Goal: Obtain resource: Obtain resource

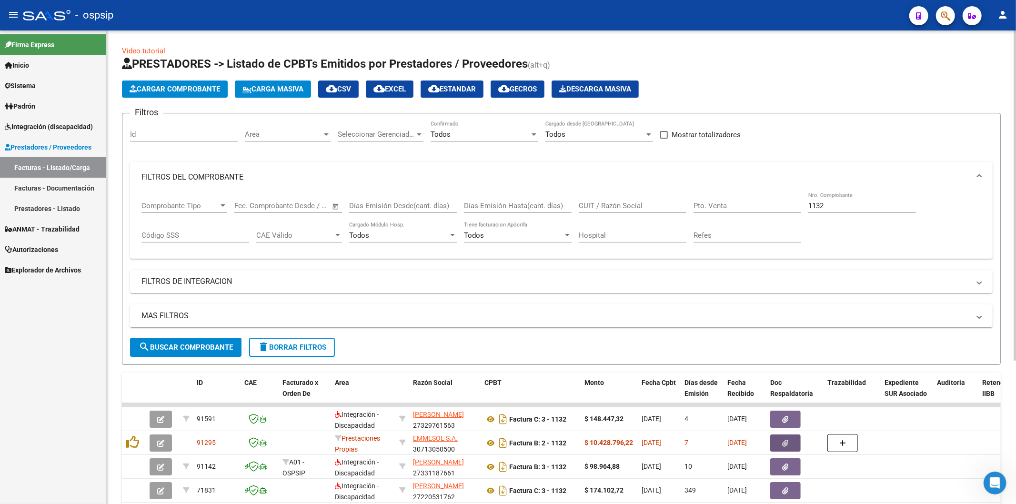
click at [862, 205] on input "1132" at bounding box center [862, 206] width 108 height 9
type input "1"
click at [629, 207] on input "CUIT / Razón Social" at bounding box center [633, 206] width 108 height 9
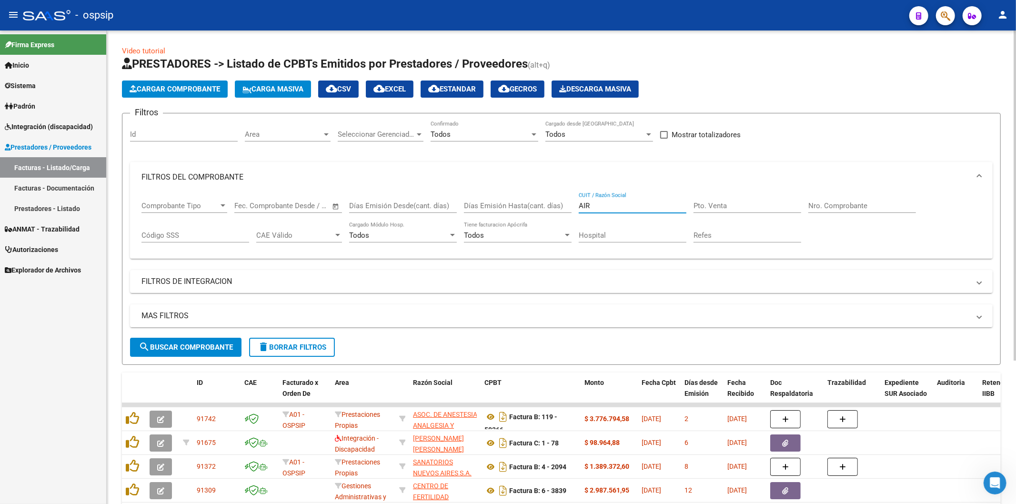
click at [615, 206] on input "AIR" at bounding box center [633, 206] width 108 height 9
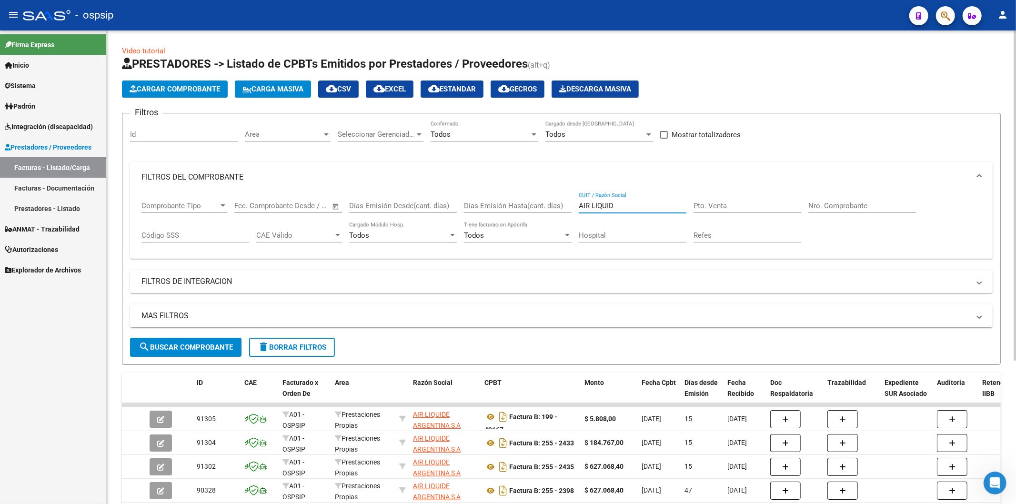
scroll to position [207, 0]
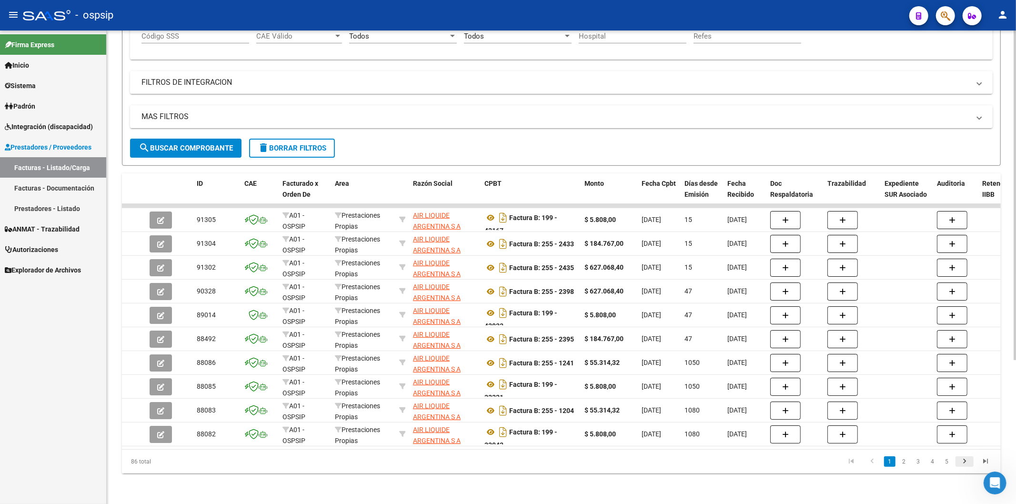
click at [968, 461] on icon "go to next page" at bounding box center [964, 462] width 12 height 11
click at [987, 462] on icon "go to last page" at bounding box center [985, 462] width 12 height 11
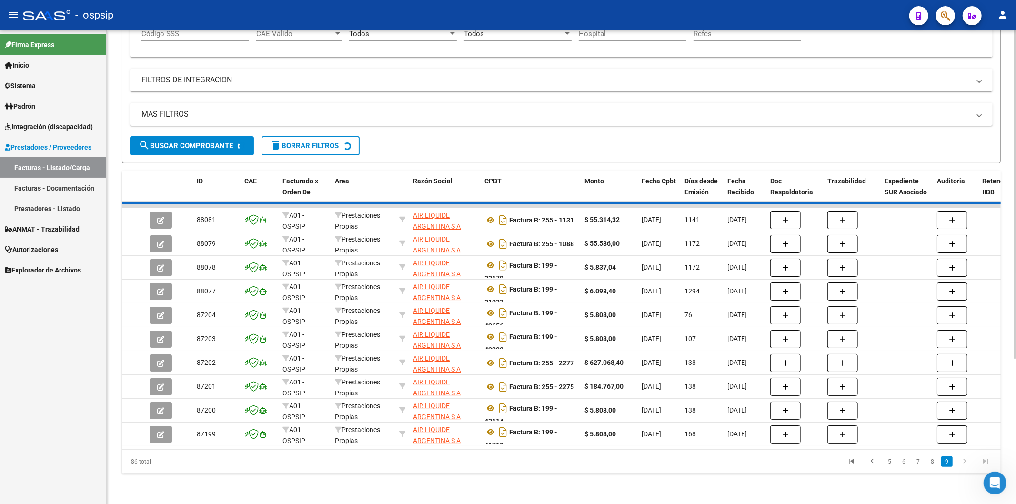
scroll to position [111, 0]
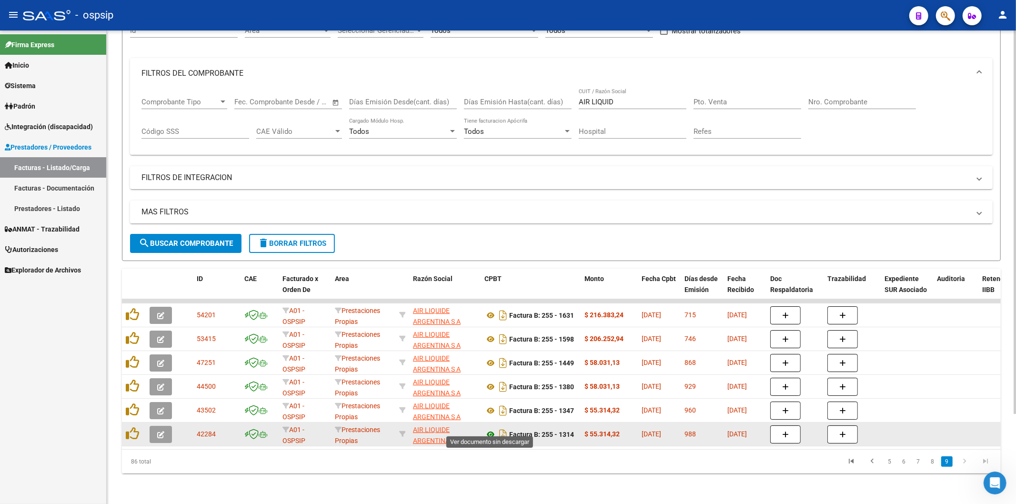
click at [491, 429] on icon at bounding box center [490, 434] width 12 height 11
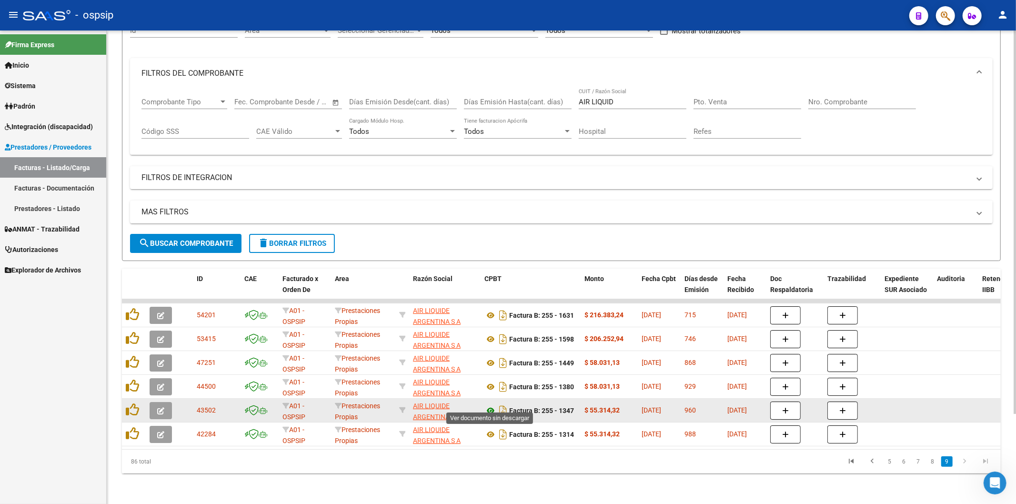
click at [489, 405] on icon at bounding box center [490, 410] width 12 height 11
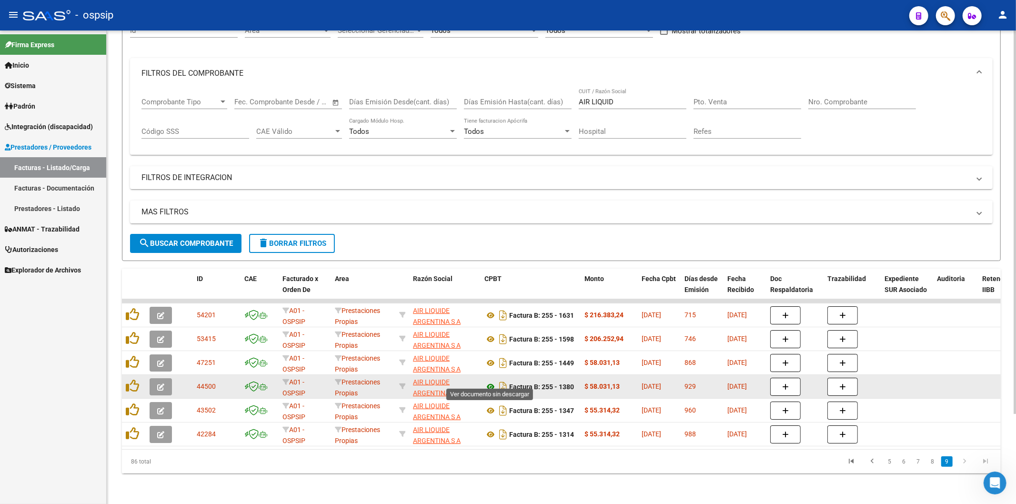
click at [491, 381] on icon at bounding box center [490, 386] width 12 height 11
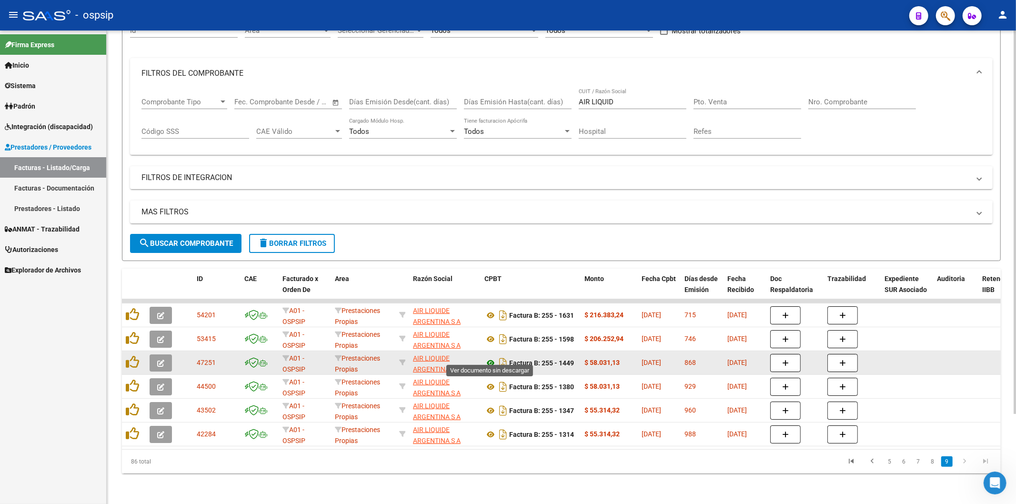
click at [493, 357] on icon at bounding box center [490, 362] width 12 height 11
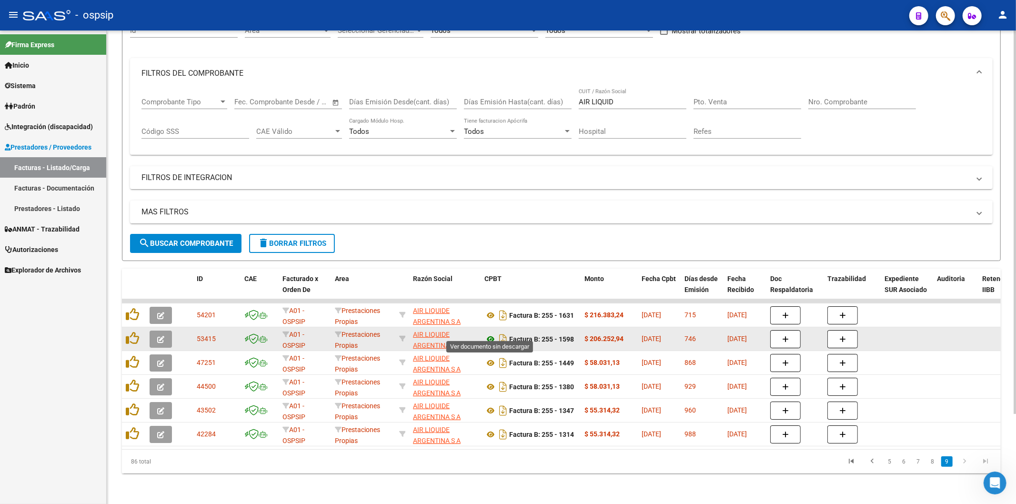
click at [492, 333] on icon at bounding box center [490, 338] width 12 height 11
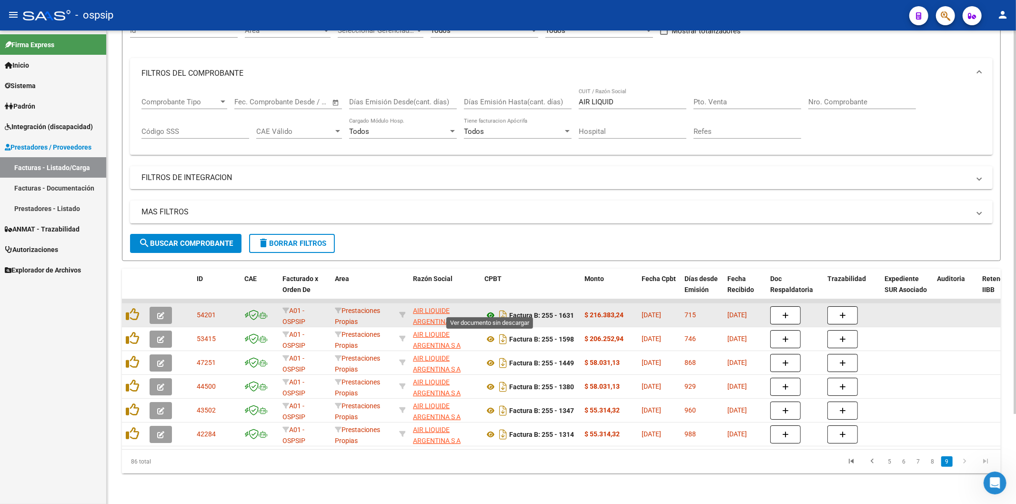
click at [491, 310] on icon at bounding box center [490, 315] width 12 height 11
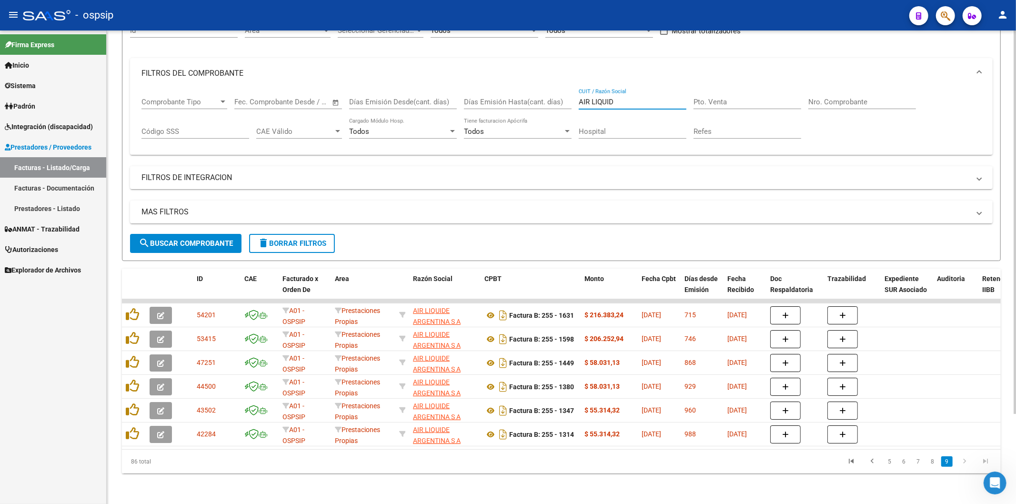
click at [645, 98] on input "AIR LIQUID" at bounding box center [633, 102] width 108 height 9
type input "A"
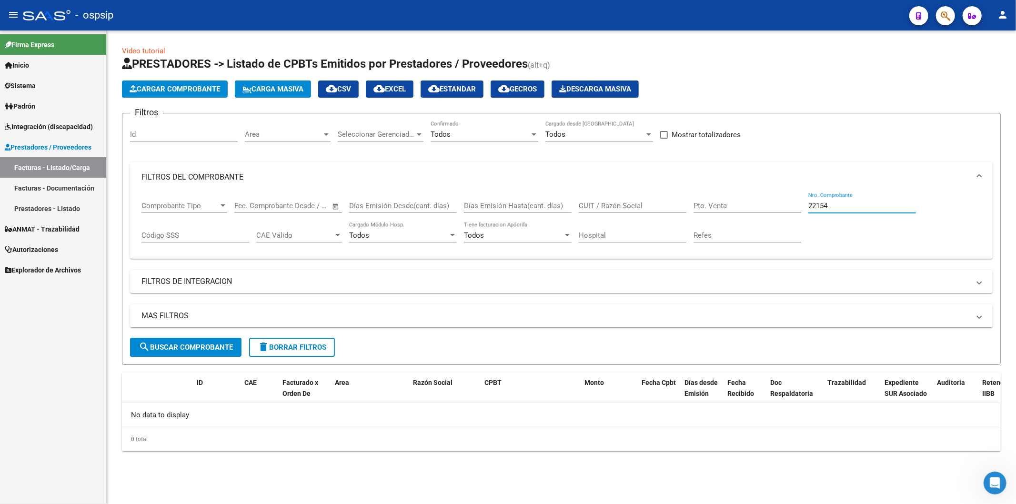
scroll to position [0, 0]
click at [851, 202] on input "22154" at bounding box center [862, 206] width 108 height 9
type input "2"
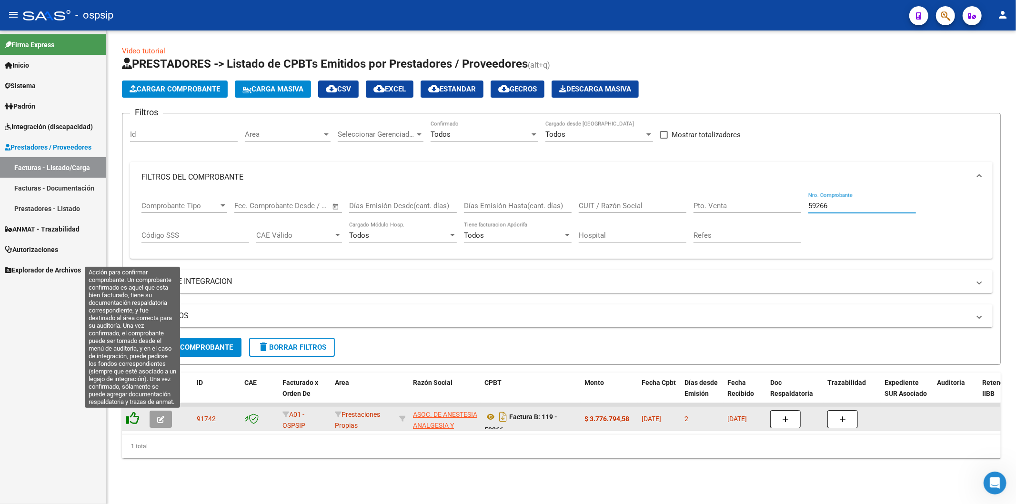
click at [131, 417] on icon at bounding box center [132, 418] width 13 height 13
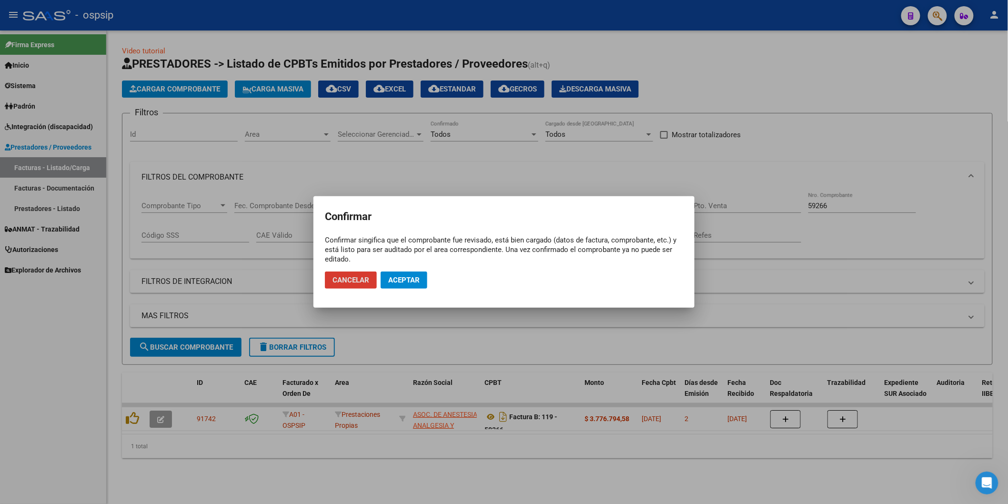
click at [411, 282] on span "Aceptar" at bounding box center [403, 280] width 31 height 9
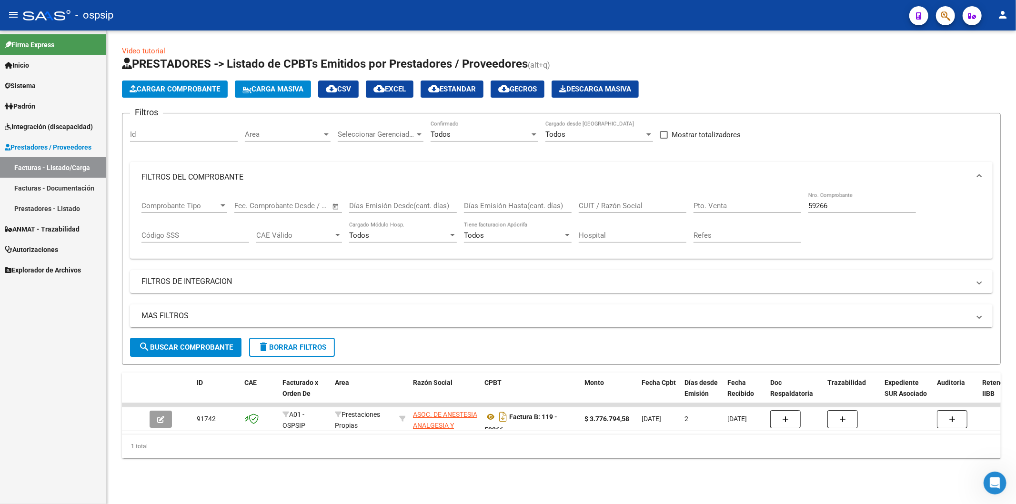
click at [840, 203] on input "59266" at bounding box center [862, 206] width 108 height 9
type input "5"
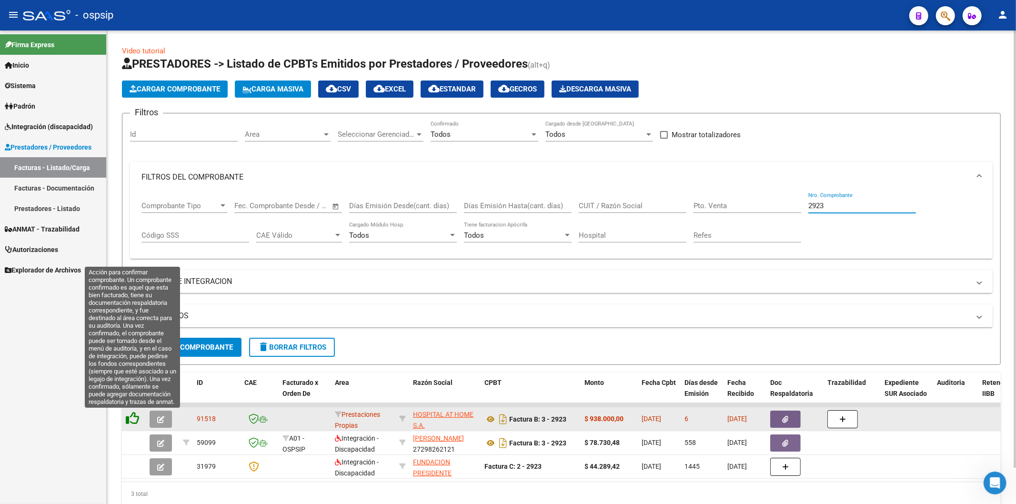
click at [135, 420] on icon at bounding box center [132, 418] width 13 height 13
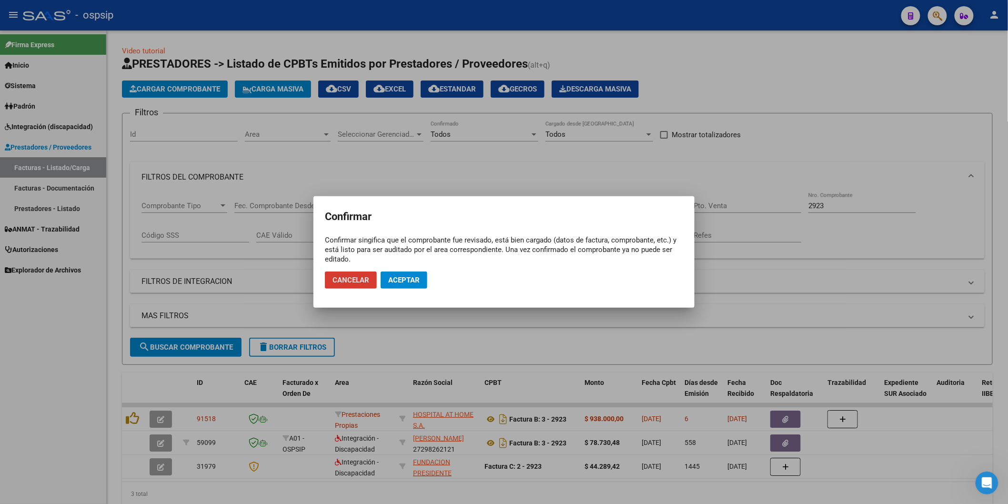
click at [418, 276] on span "Aceptar" at bounding box center [403, 280] width 31 height 9
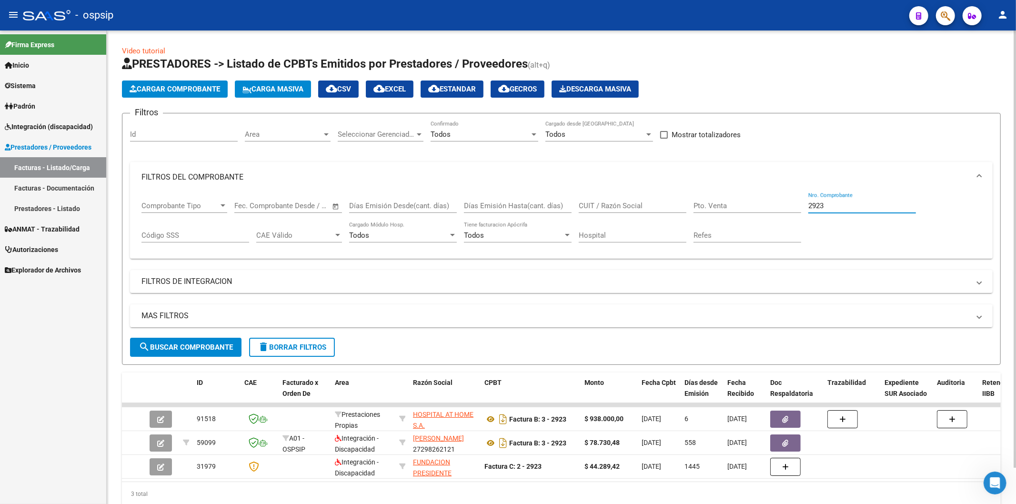
click at [846, 202] on input "2923" at bounding box center [862, 206] width 108 height 9
type input "2"
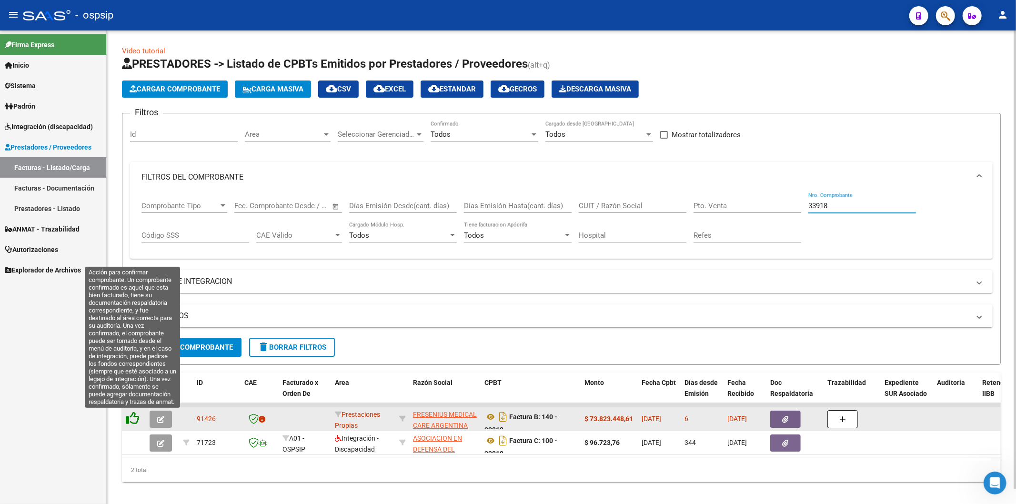
click at [133, 422] on icon at bounding box center [132, 418] width 13 height 13
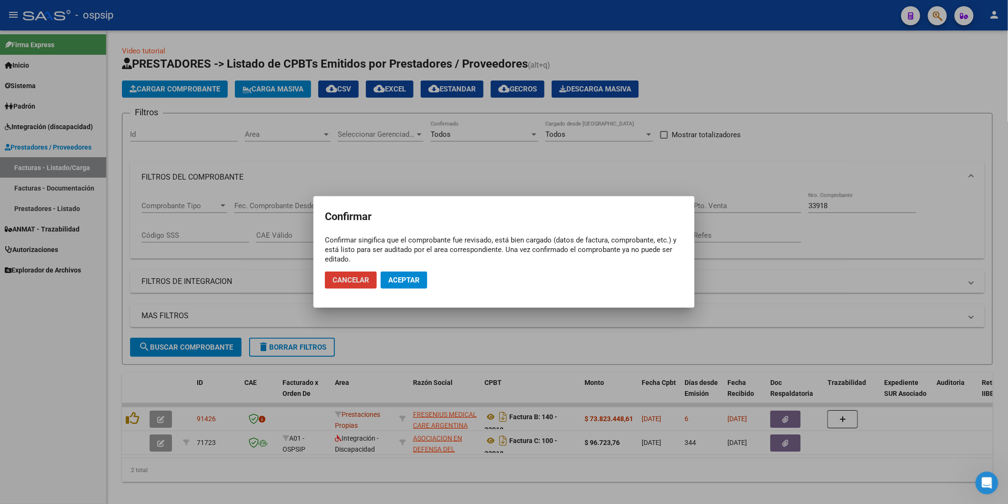
click at [405, 278] on span "Aceptar" at bounding box center [403, 280] width 31 height 9
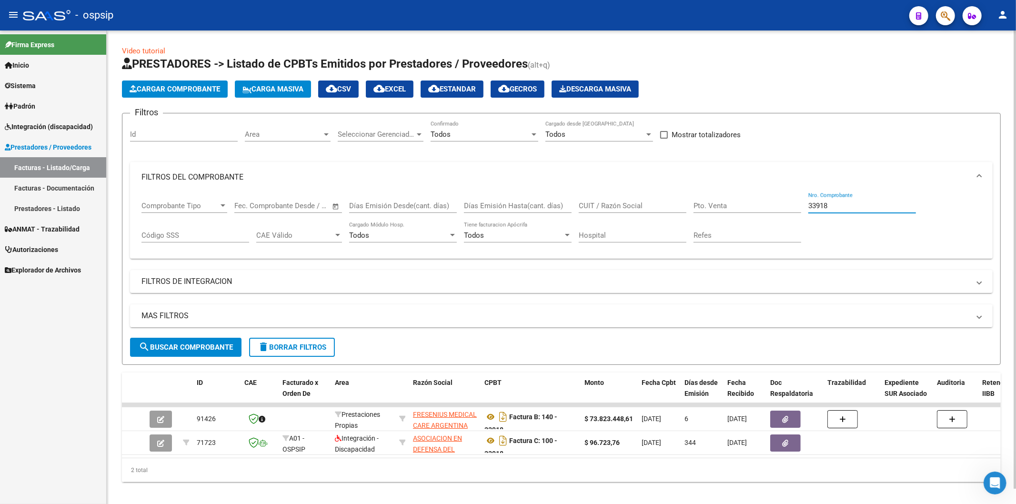
click at [864, 207] on input "33918" at bounding box center [862, 206] width 108 height 9
type input "3"
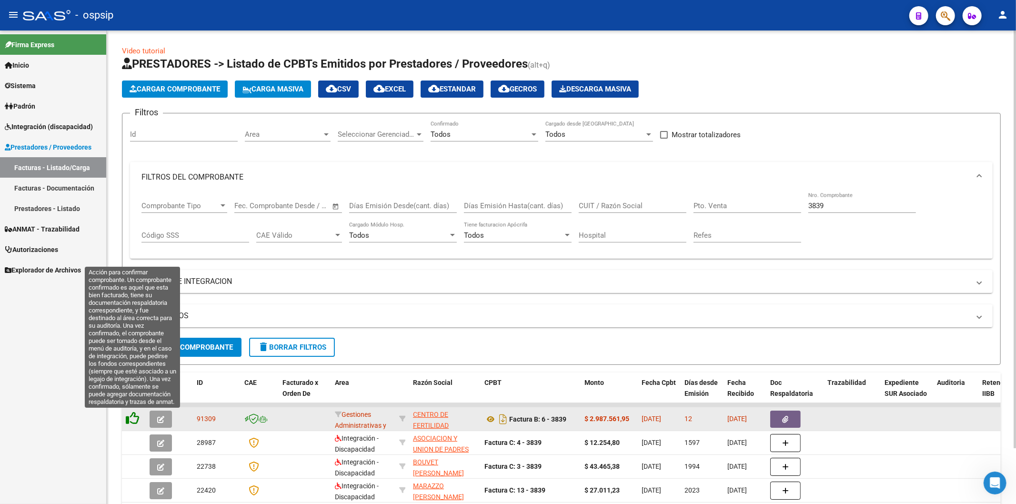
click at [136, 417] on icon at bounding box center [132, 418] width 13 height 13
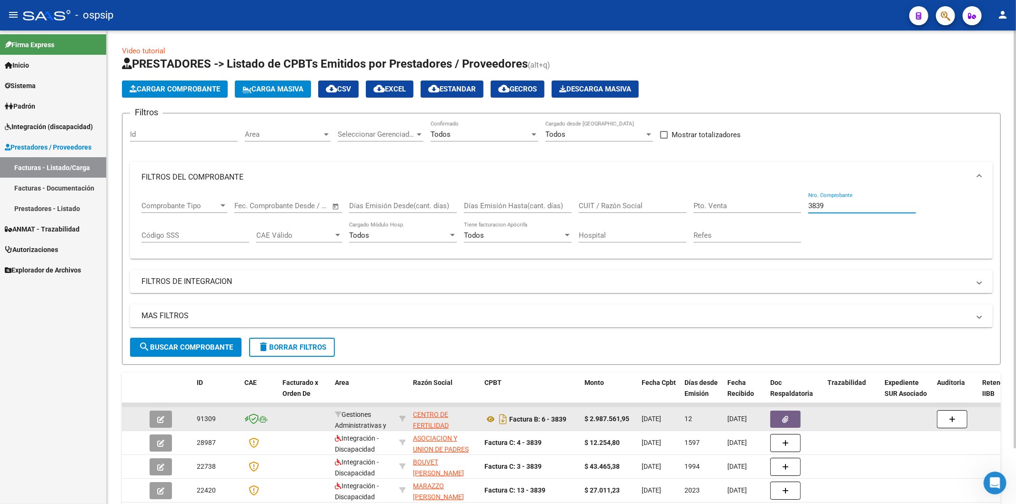
click at [842, 205] on input "3839" at bounding box center [862, 206] width 108 height 9
type input "3"
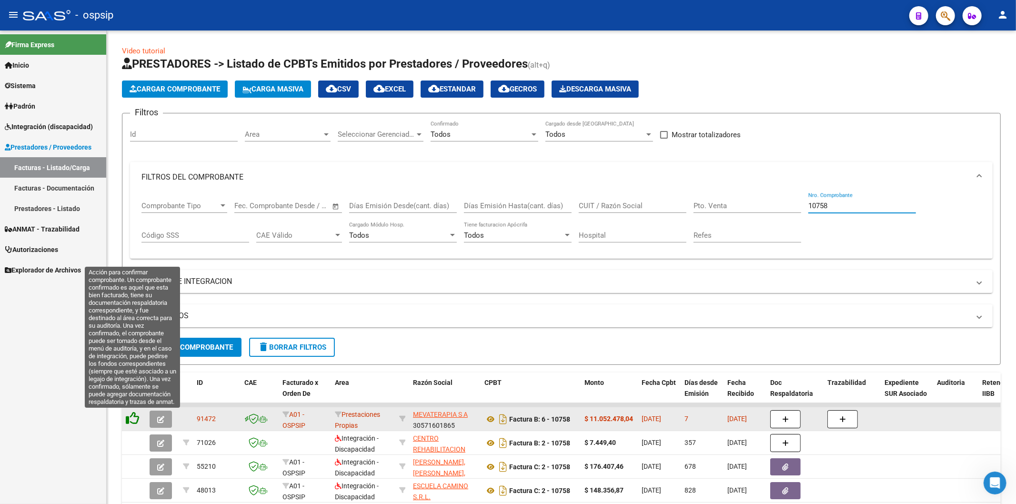
click at [136, 418] on icon at bounding box center [132, 418] width 13 height 13
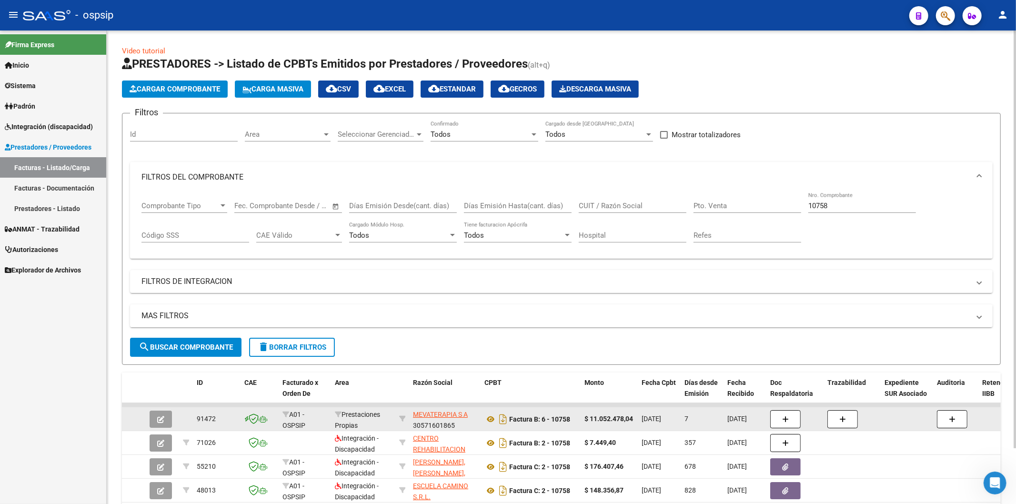
click at [835, 203] on input "10758" at bounding box center [862, 206] width 108 height 9
type input "1"
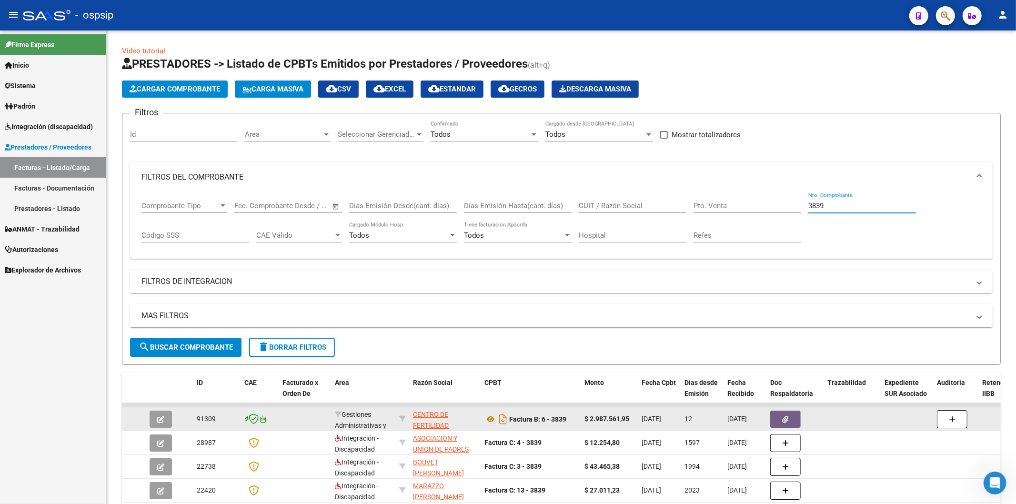
type input "3839"
click at [787, 419] on icon "button" at bounding box center [786, 419] width 6 height 7
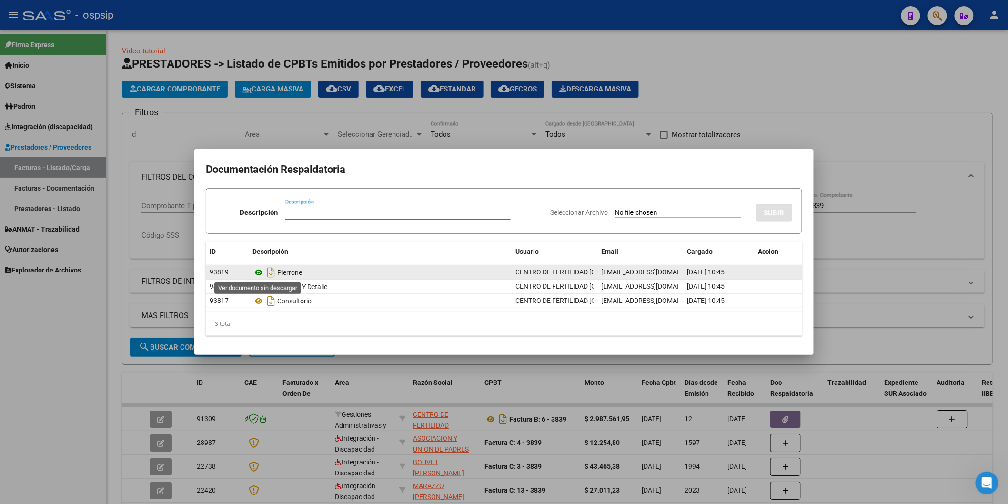
click at [258, 272] on icon at bounding box center [258, 272] width 12 height 11
